Goal: Navigation & Orientation: Find specific page/section

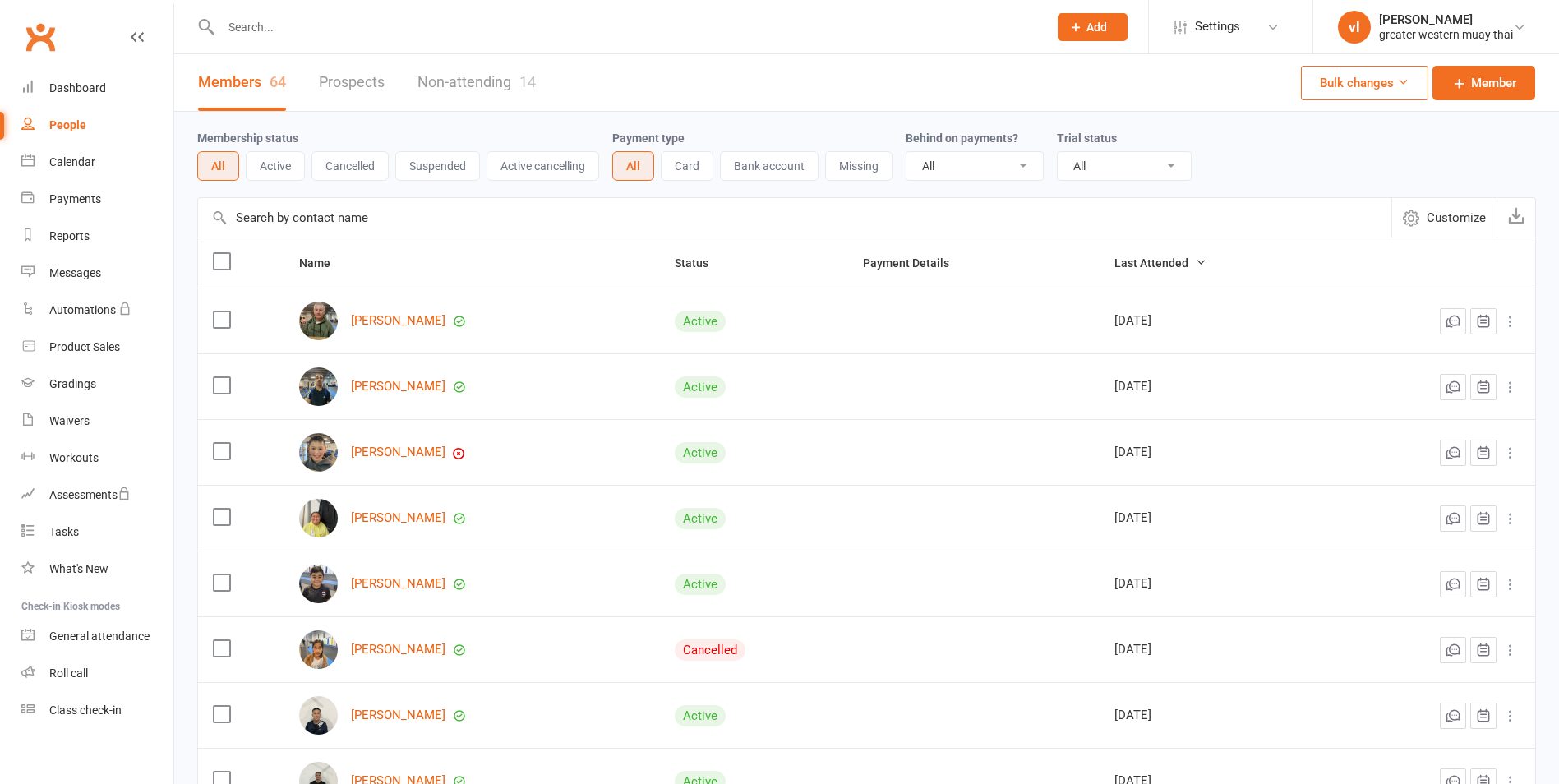
select select "25"
click at [971, 167] on select "All No Yes" at bounding box center [975, 166] width 136 height 28
select select "true"
click at [909, 153] on select "All No Yes" at bounding box center [975, 166] width 136 height 28
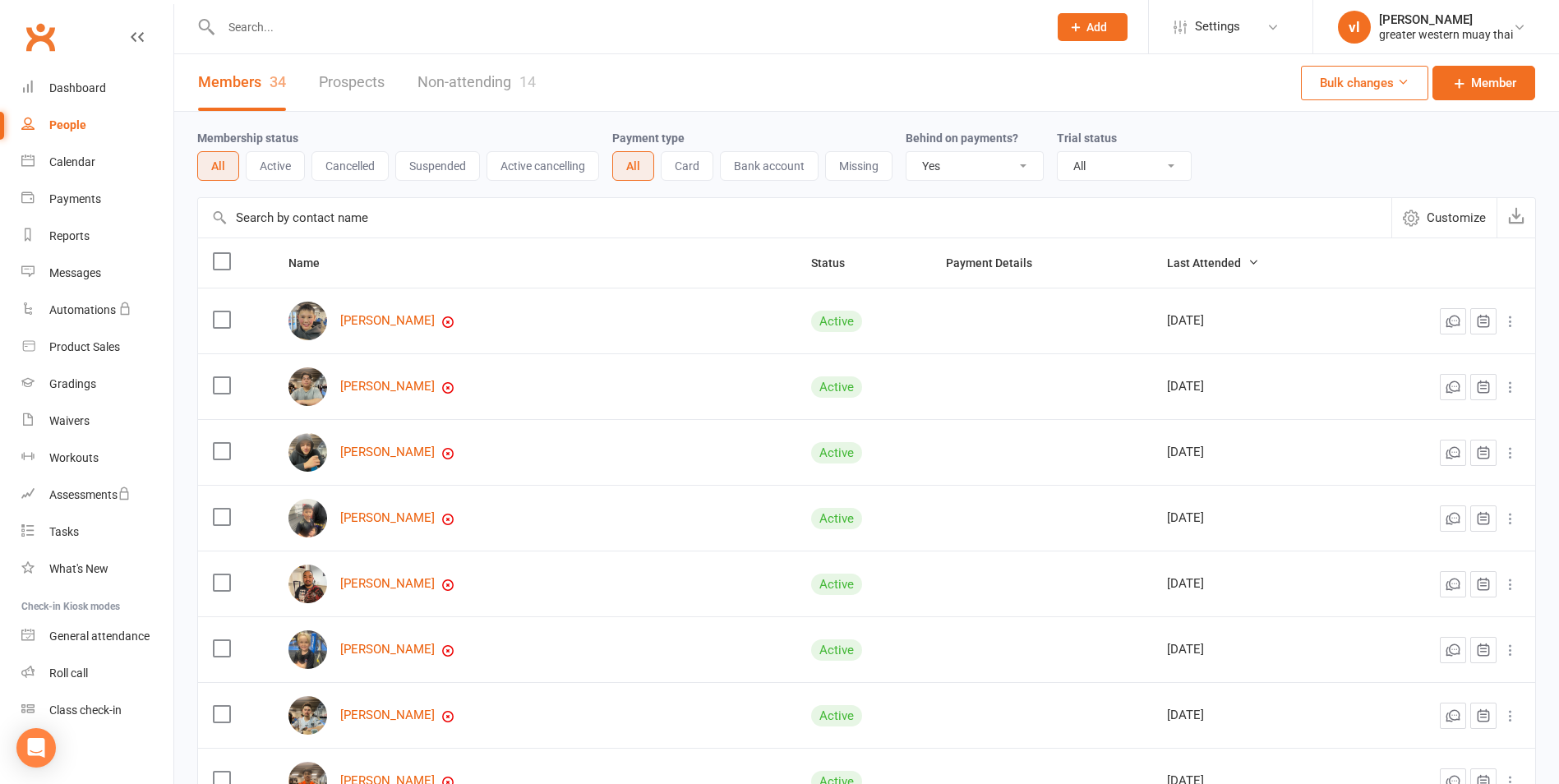
click at [209, 77] on link "Members 34" at bounding box center [242, 82] width 88 height 56
click at [107, 96] on link "Dashboard" at bounding box center [97, 88] width 152 height 37
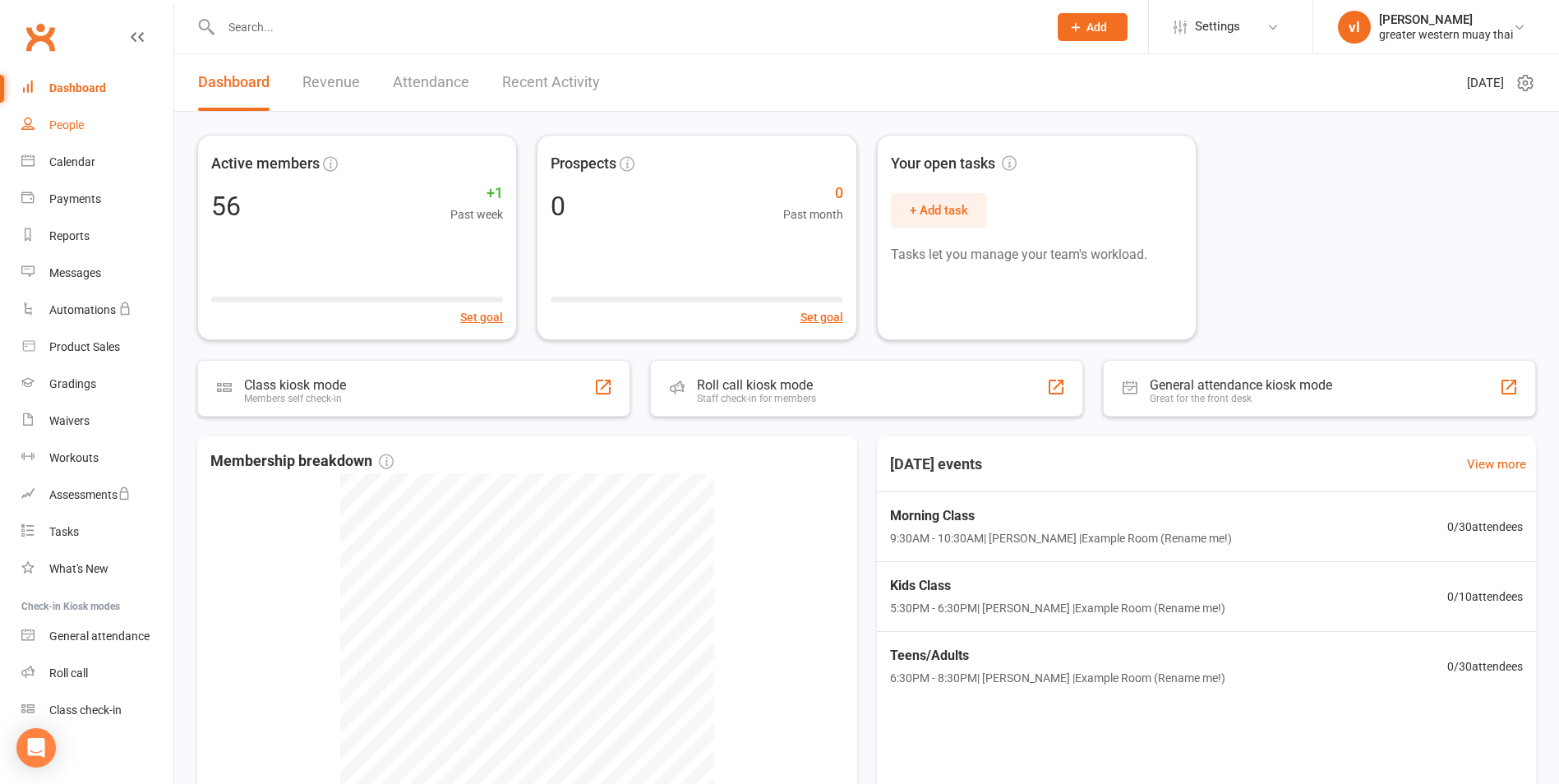
click at [84, 126] on div "People" at bounding box center [66, 125] width 35 height 13
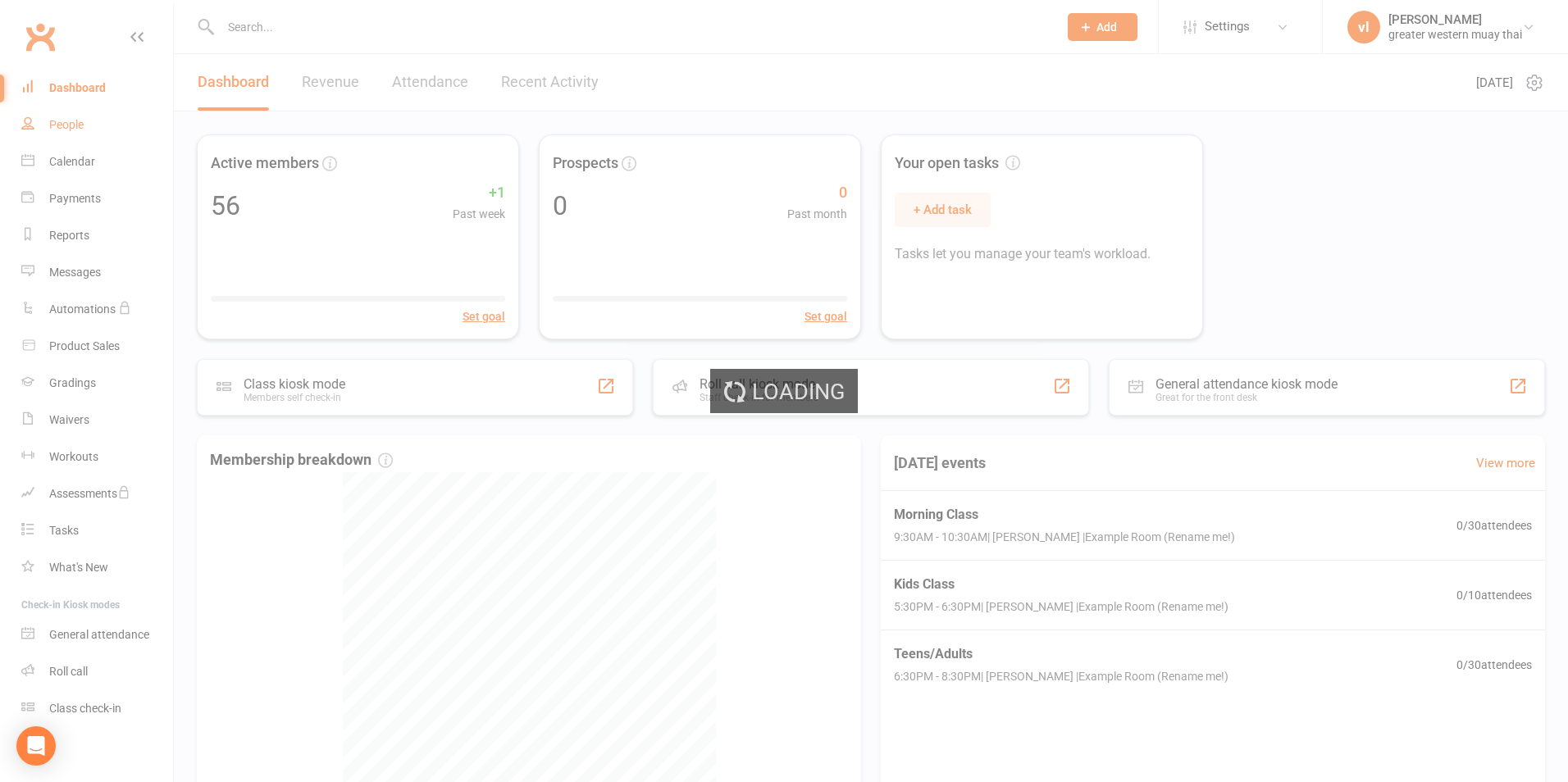
select select "true"
select select "25"
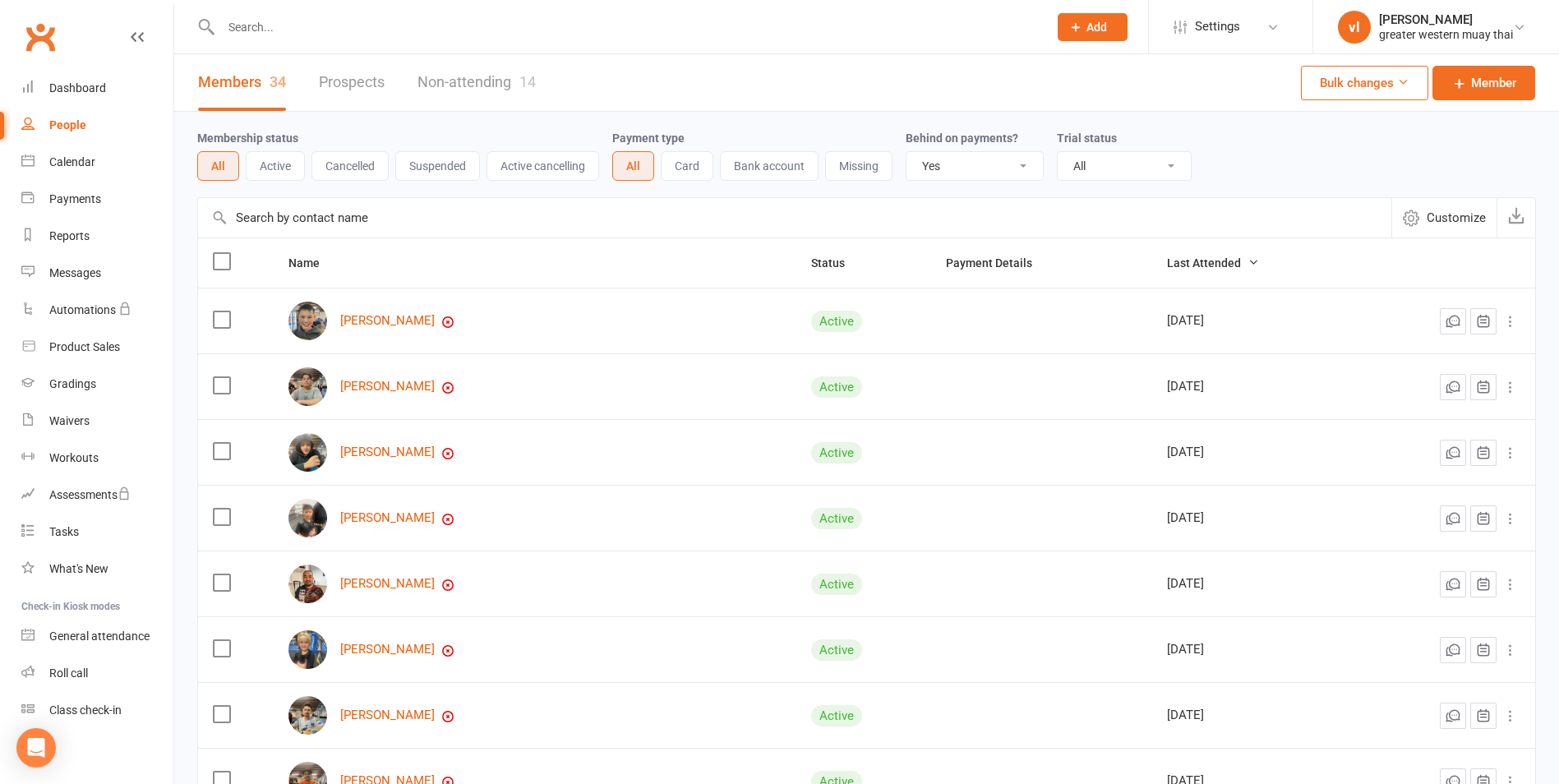
click at [996, 158] on select "All No Yes" at bounding box center [975, 166] width 136 height 28
select select
click at [909, 153] on select "All No Yes" at bounding box center [975, 166] width 136 height 28
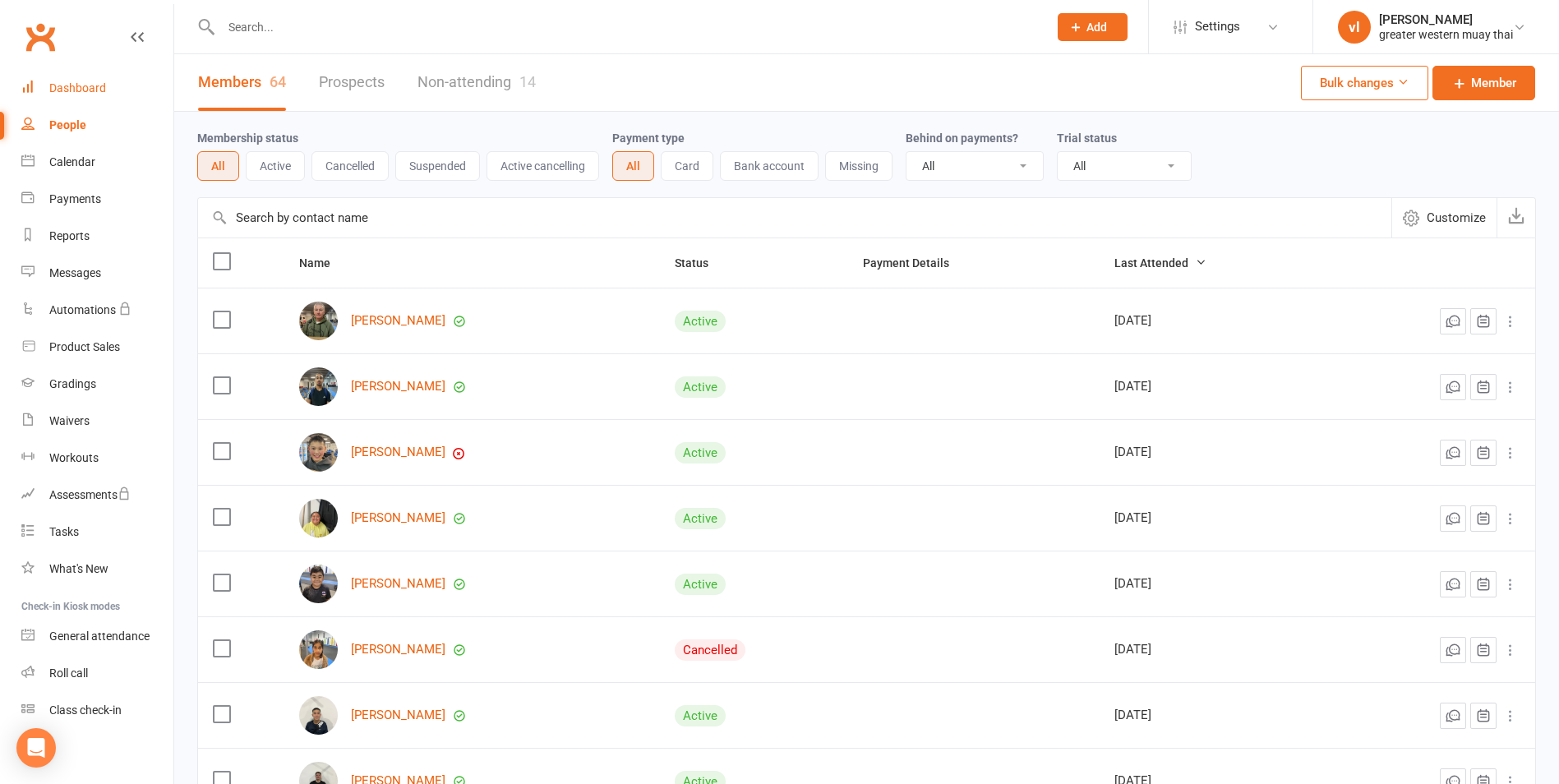
click at [66, 85] on div "Dashboard" at bounding box center [77, 88] width 56 height 13
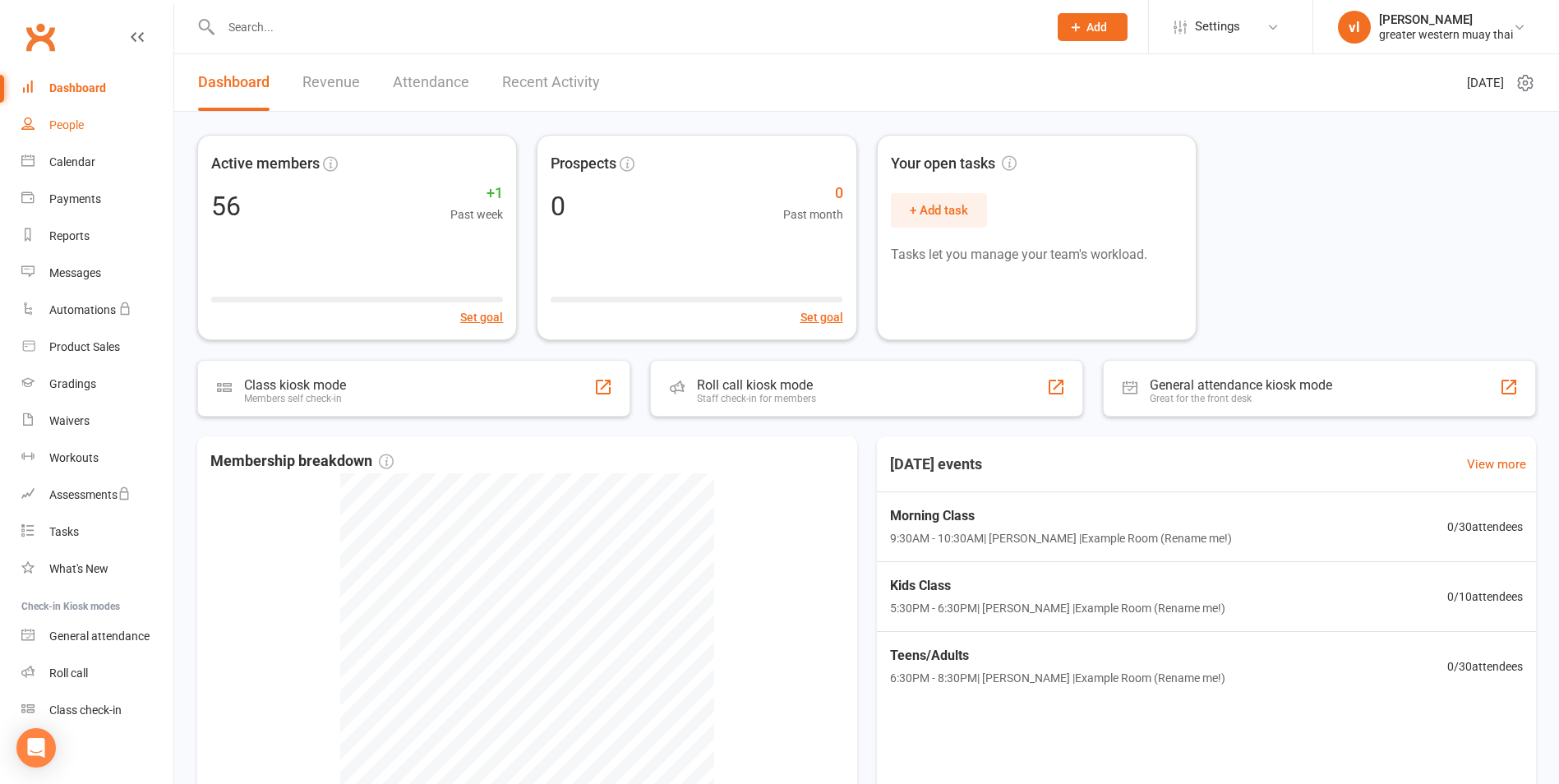
click at [73, 112] on link "People" at bounding box center [97, 125] width 152 height 37
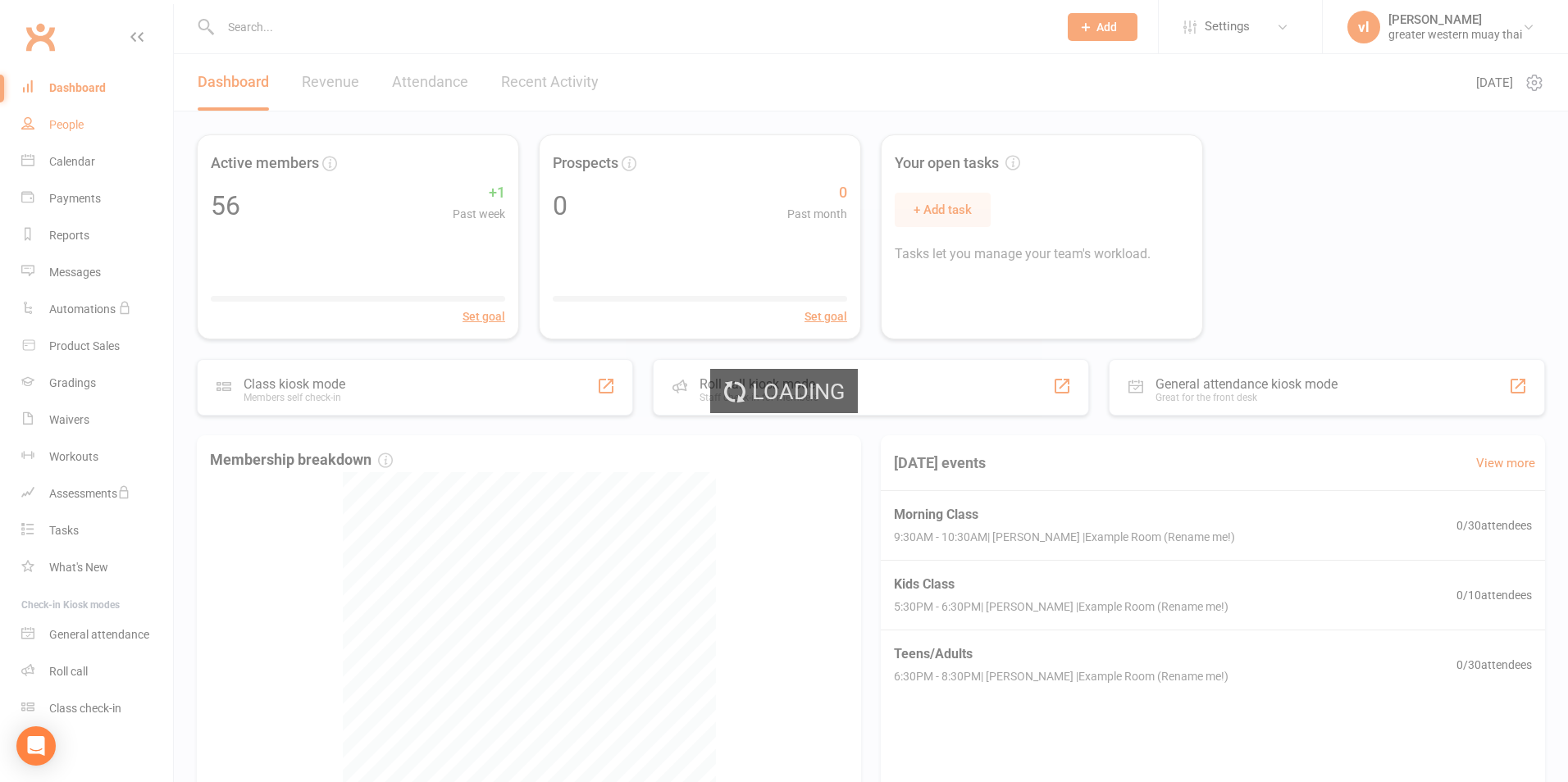
select select "25"
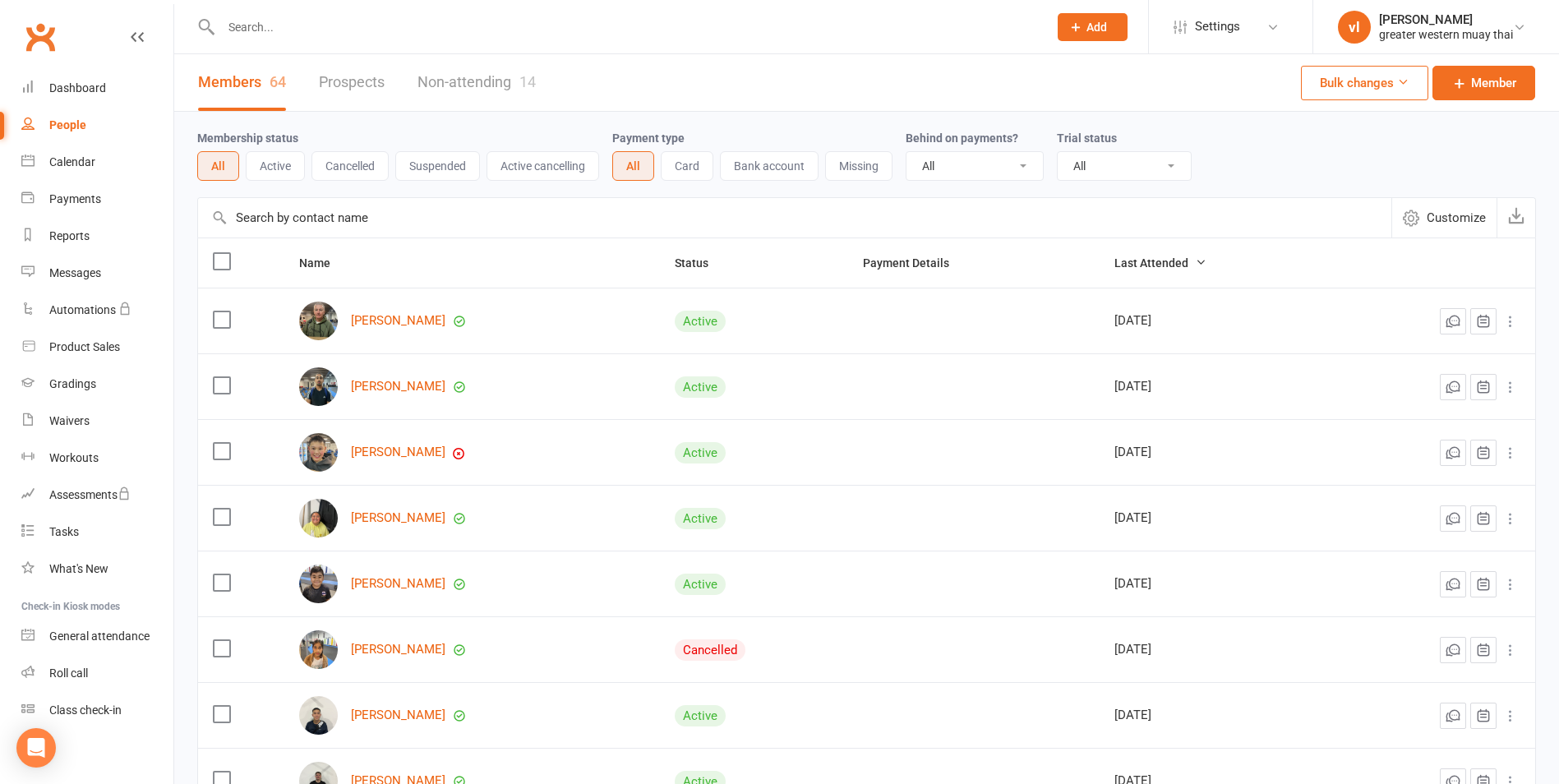
click at [67, 122] on div "People" at bounding box center [67, 125] width 37 height 13
click at [83, 71] on link "Dashboard" at bounding box center [97, 88] width 152 height 37
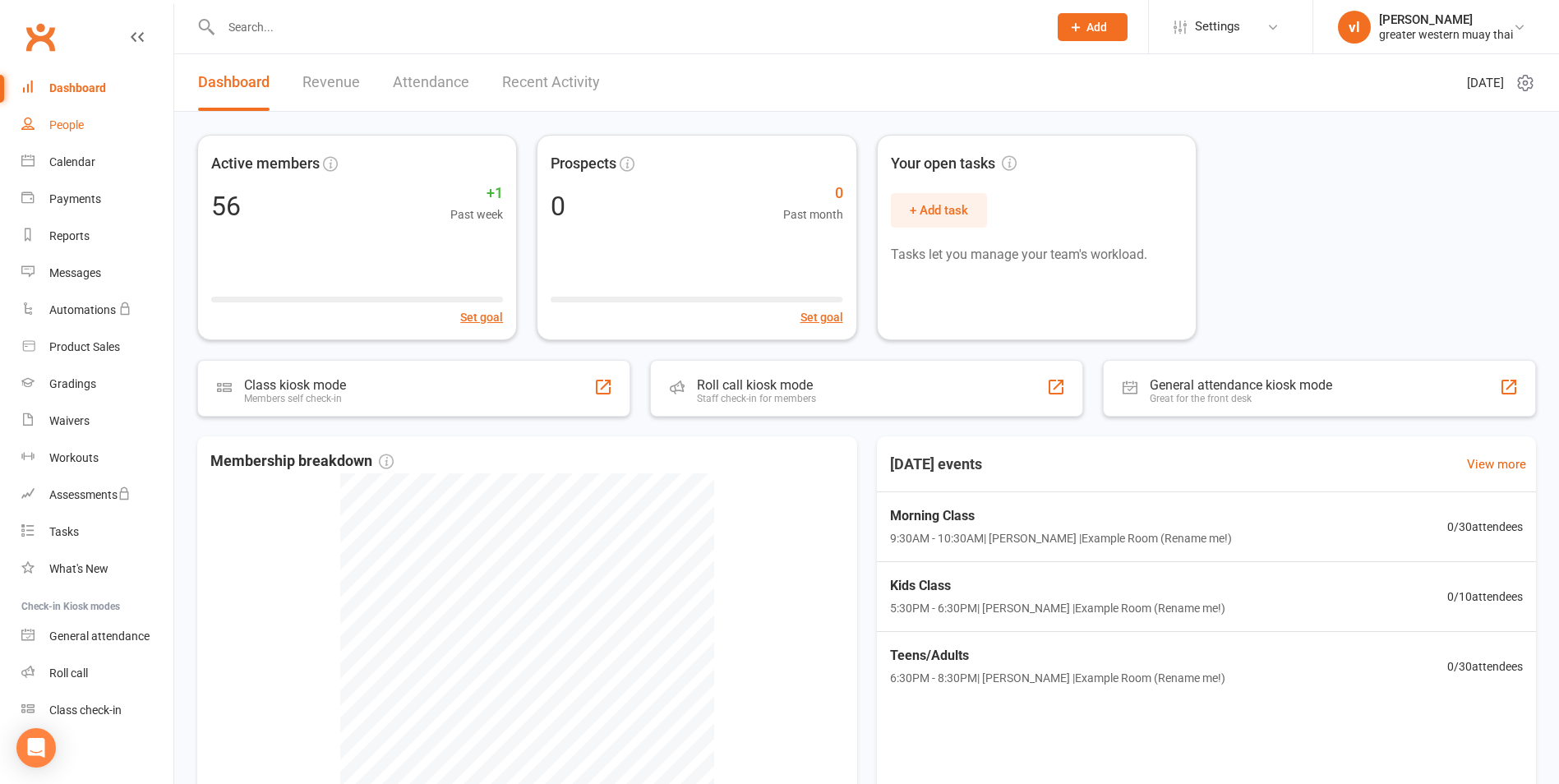
click at [61, 125] on div "People" at bounding box center [66, 125] width 35 height 13
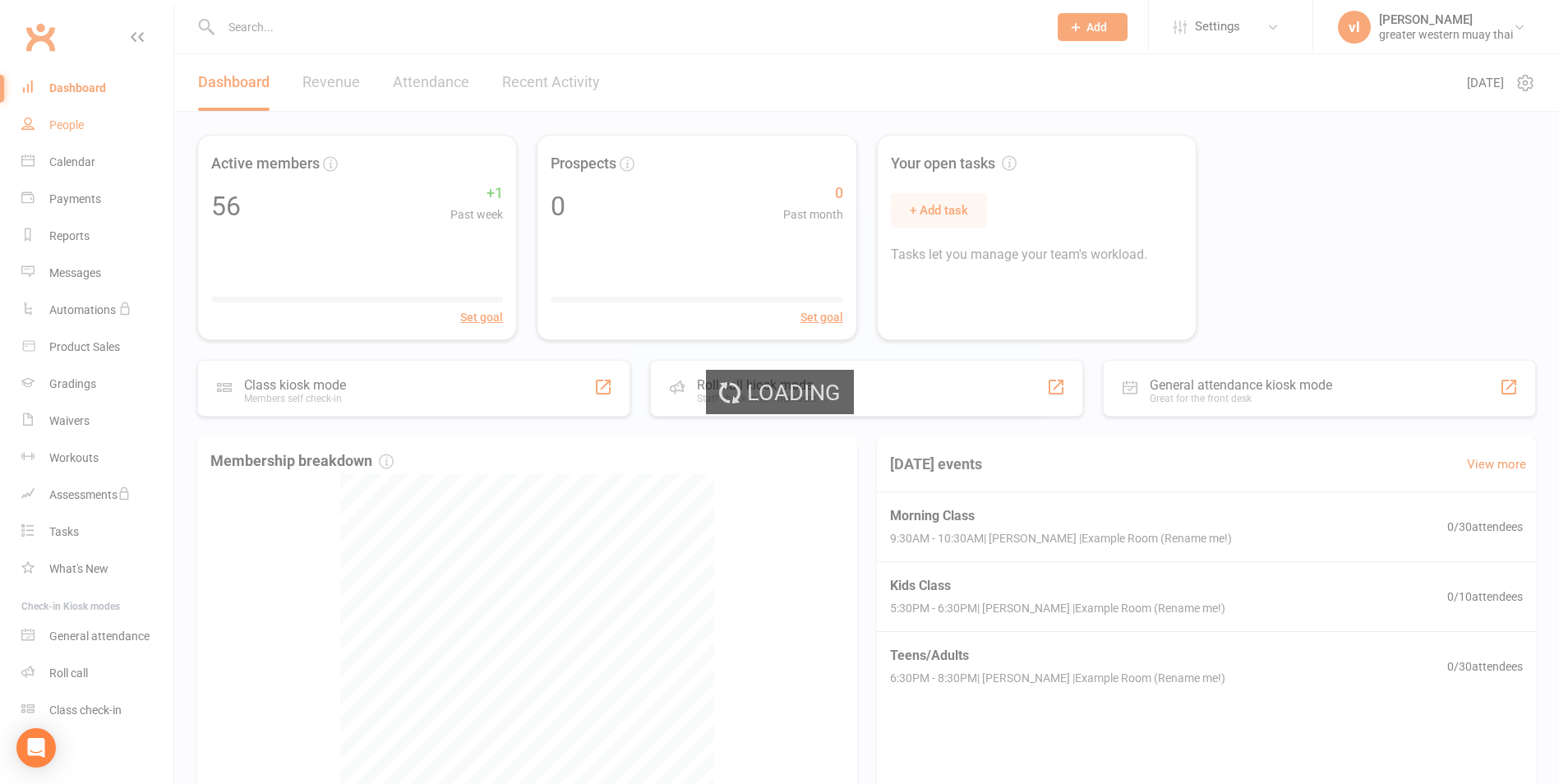
select select "25"
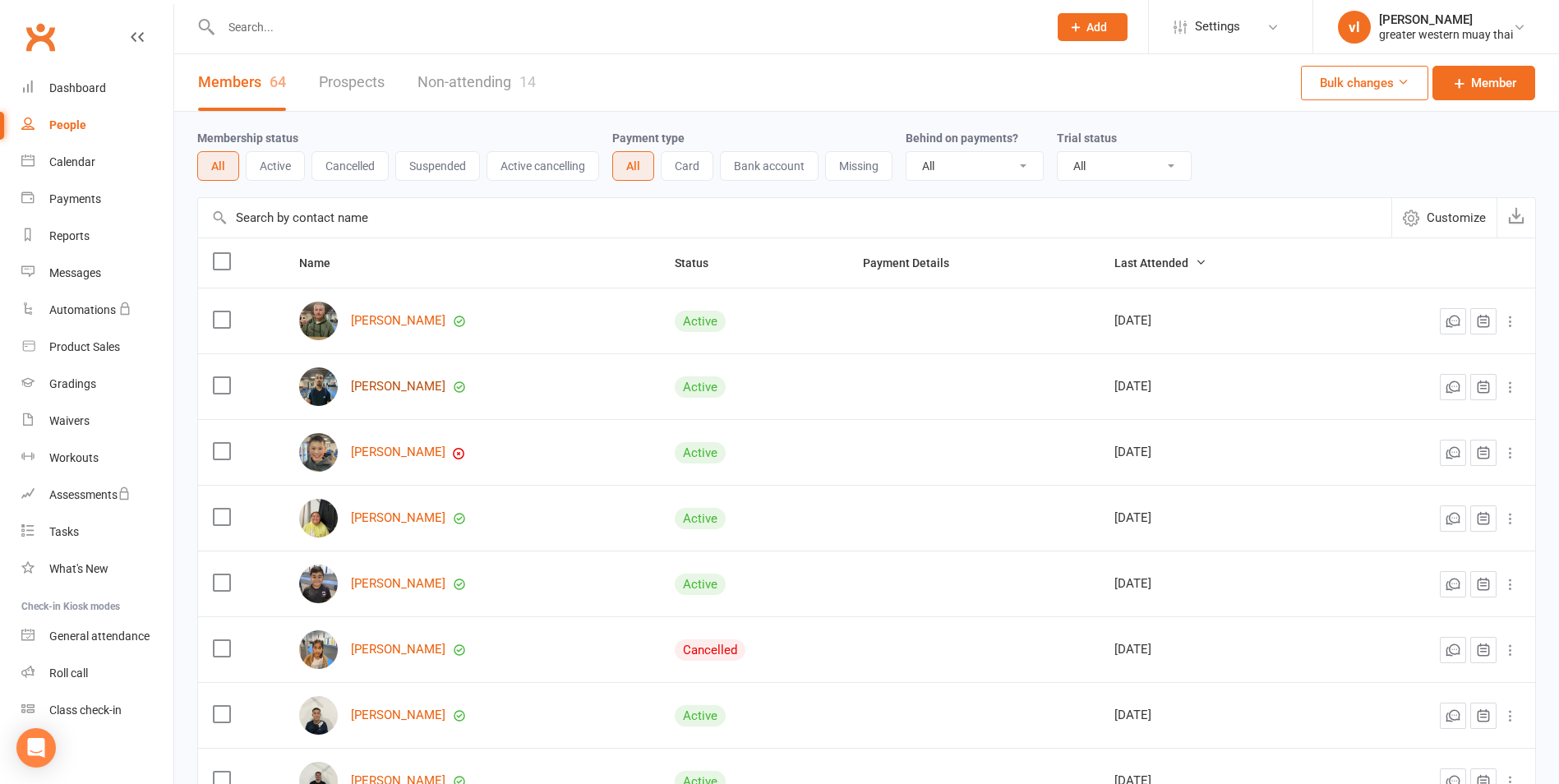
click at [392, 388] on link "[PERSON_NAME]" at bounding box center [398, 387] width 95 height 14
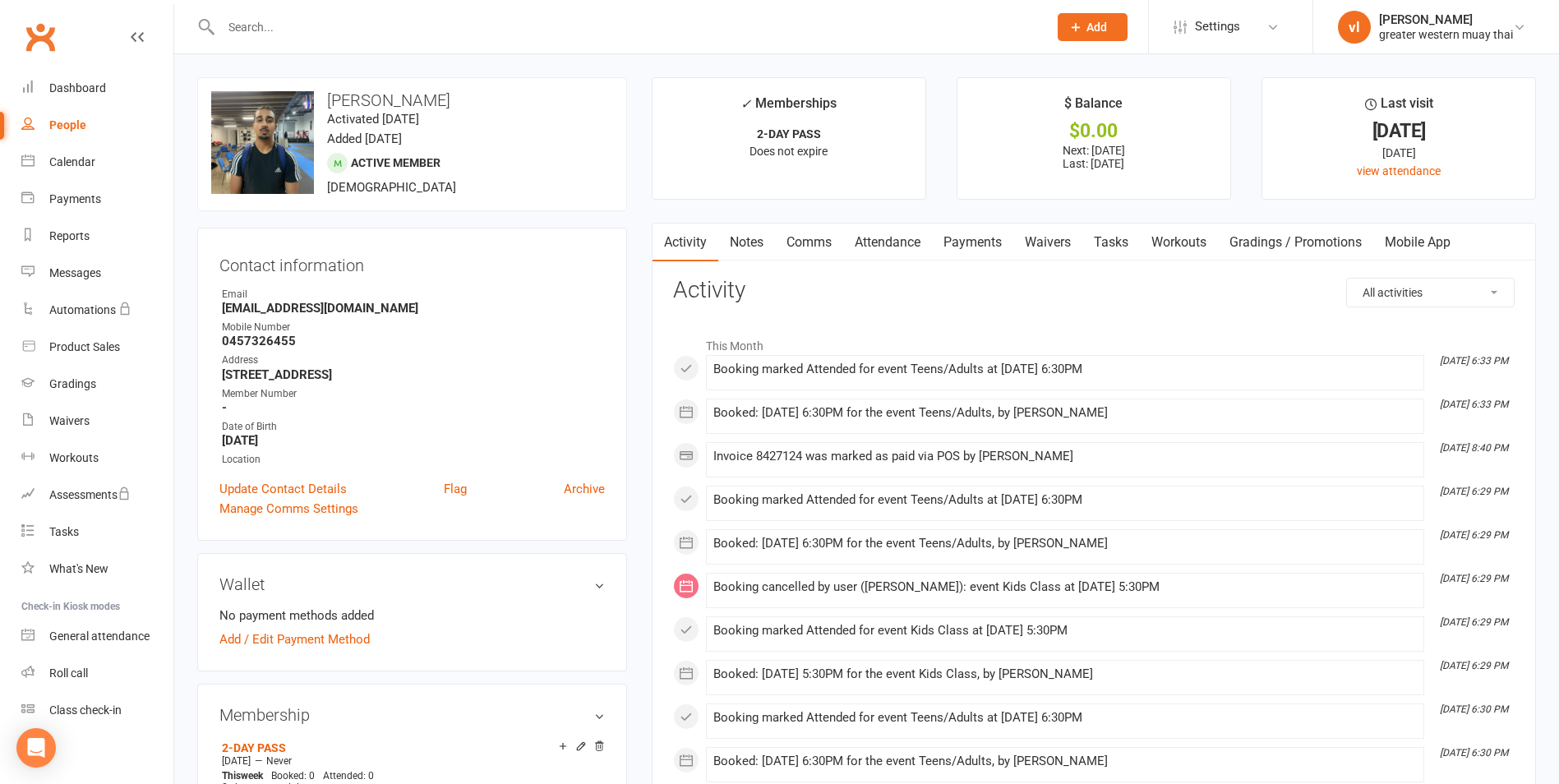
click at [972, 240] on link "Payments" at bounding box center [972, 242] width 81 height 38
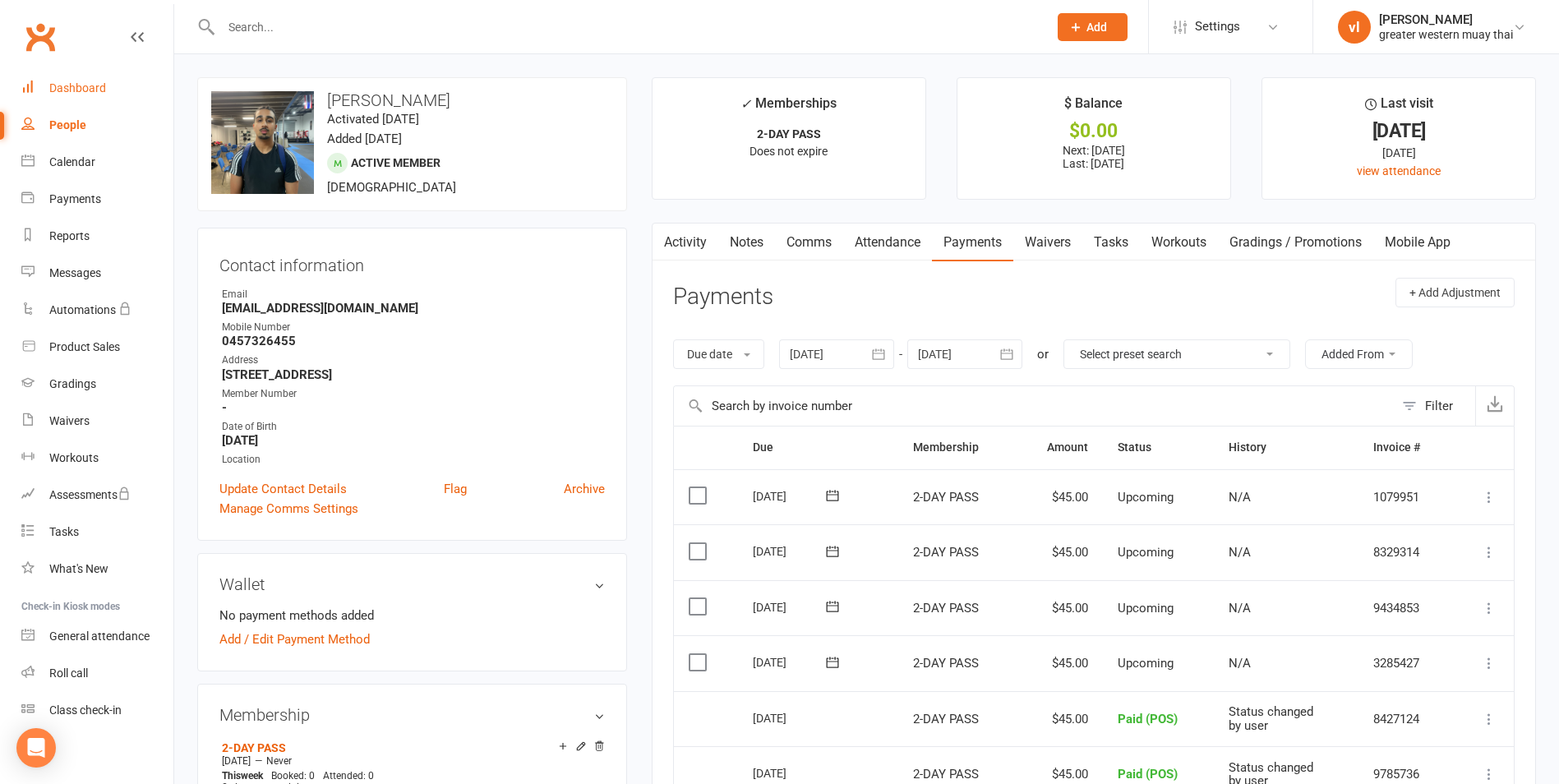
click at [71, 85] on div "Dashboard" at bounding box center [77, 88] width 56 height 13
